Goal: Transaction & Acquisition: Purchase product/service

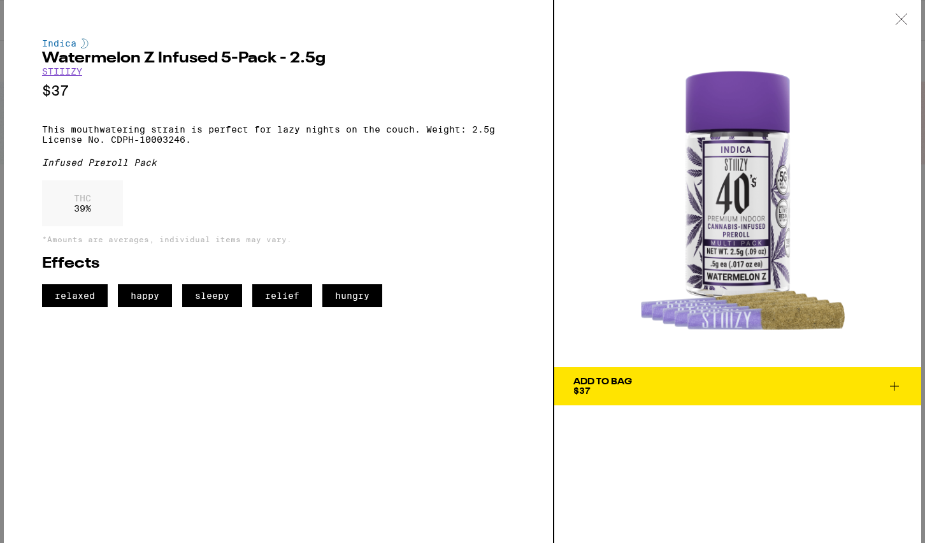
click at [906, 19] on icon at bounding box center [901, 18] width 13 height 11
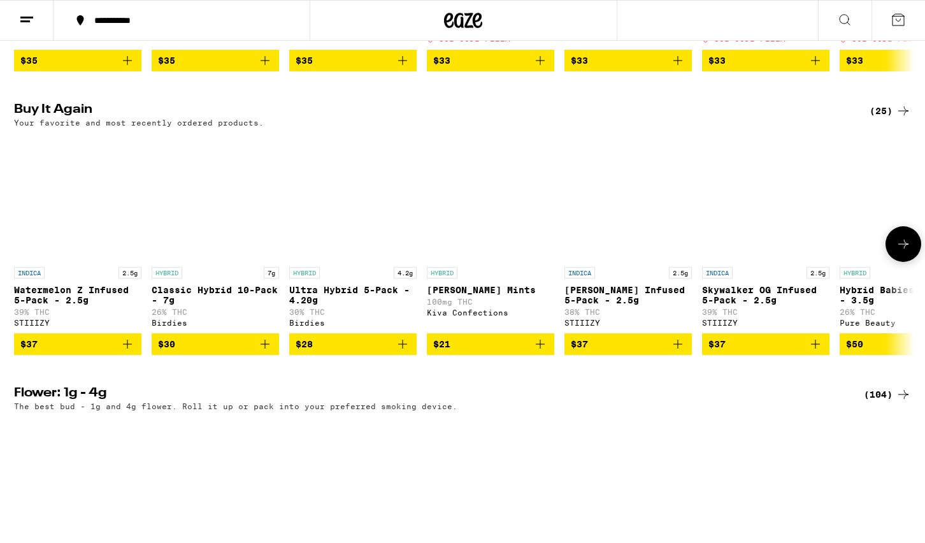
scroll to position [675, 0]
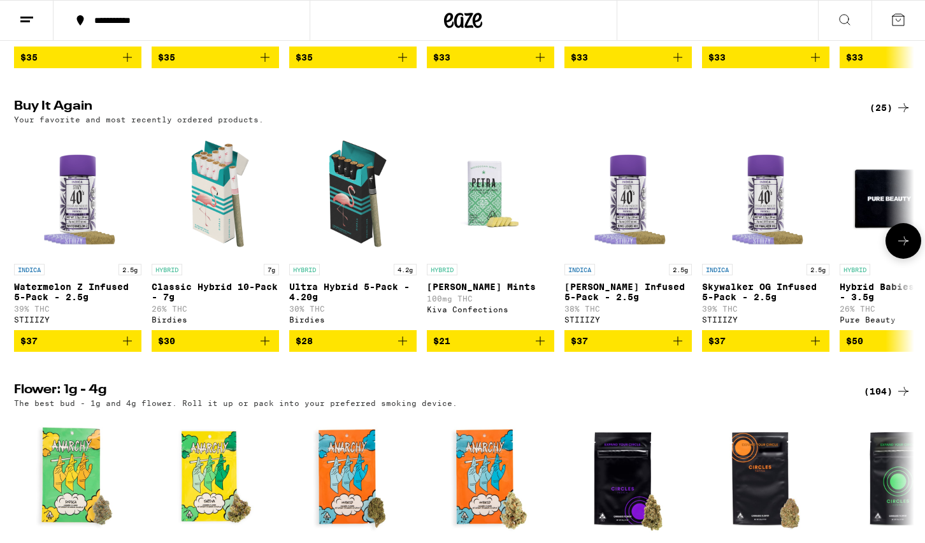
click at [127, 345] on icon "Add to bag" at bounding box center [127, 340] width 9 height 9
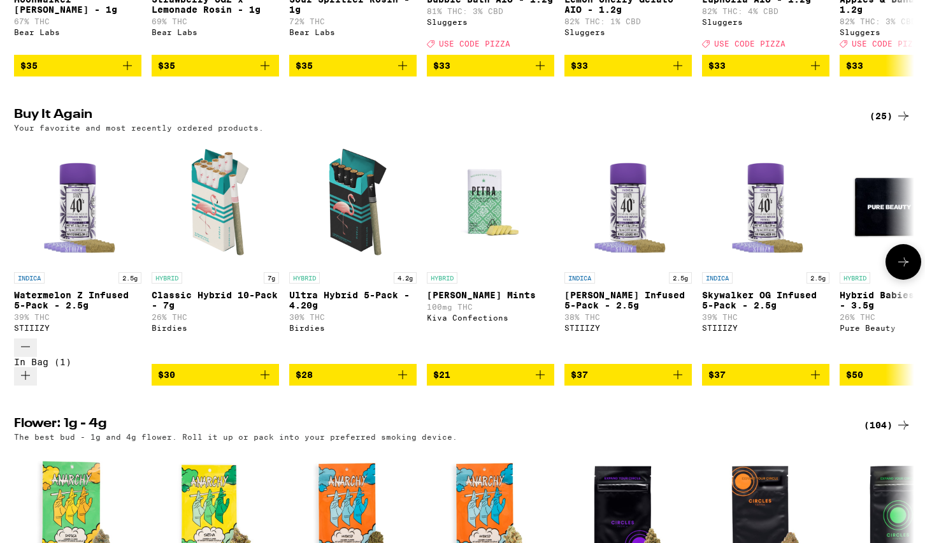
click at [33, 368] on icon "Increment" at bounding box center [25, 375] width 15 height 15
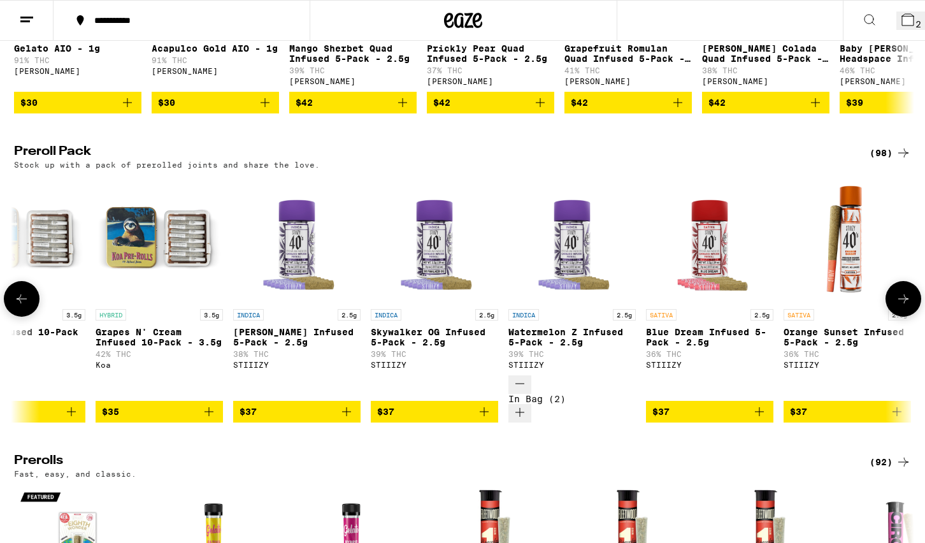
scroll to position [0, 4454]
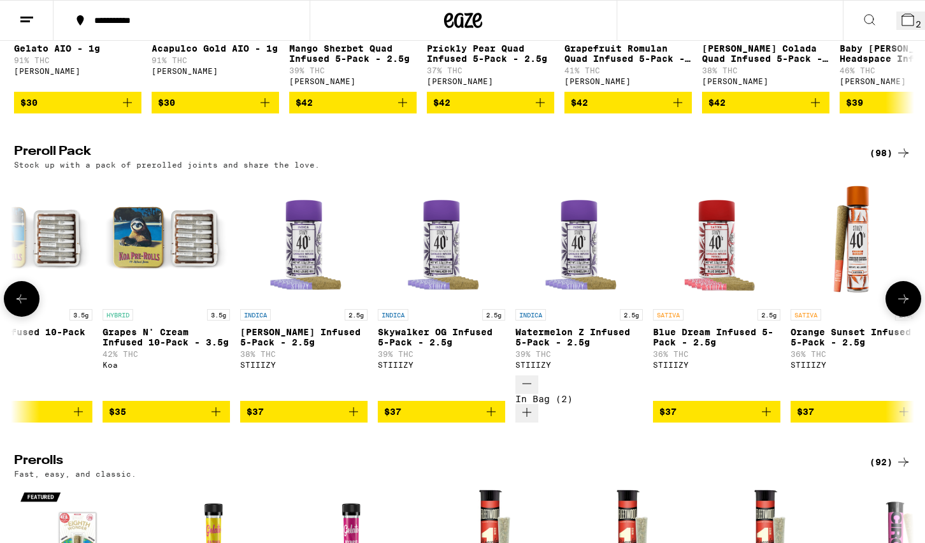
click at [525, 391] on icon "Decrement" at bounding box center [526, 383] width 15 height 15
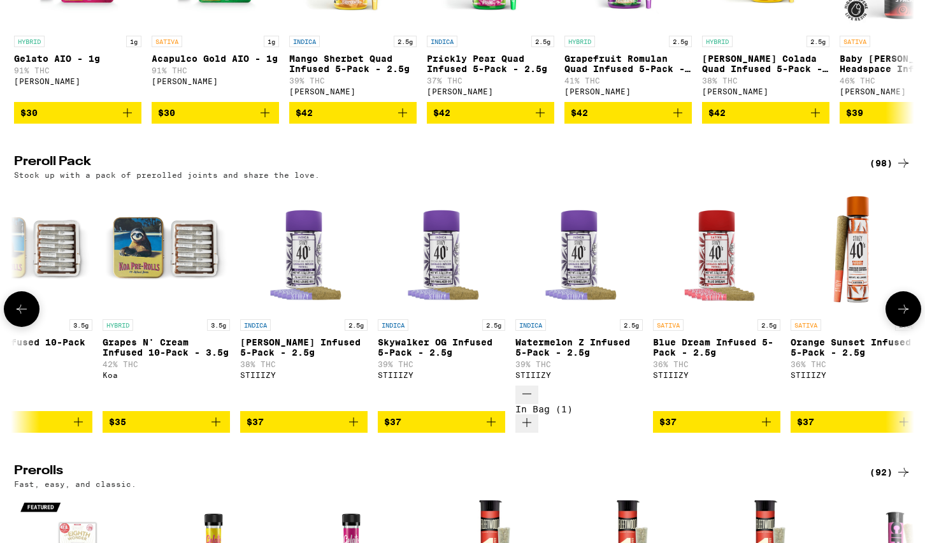
scroll to position [3137, 0]
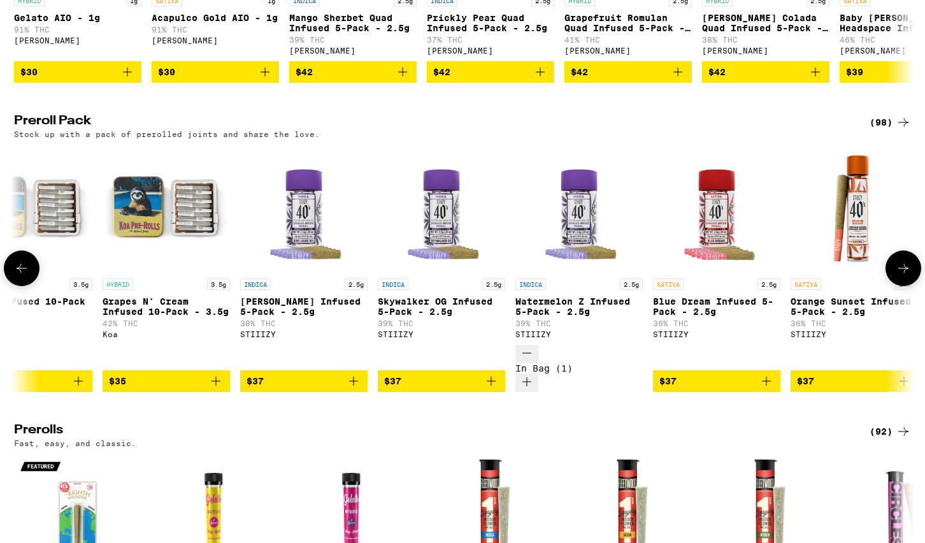
click at [526, 353] on icon "Decrement" at bounding box center [527, 353] width 9 height 0
